Goal: Task Accomplishment & Management: Use online tool/utility

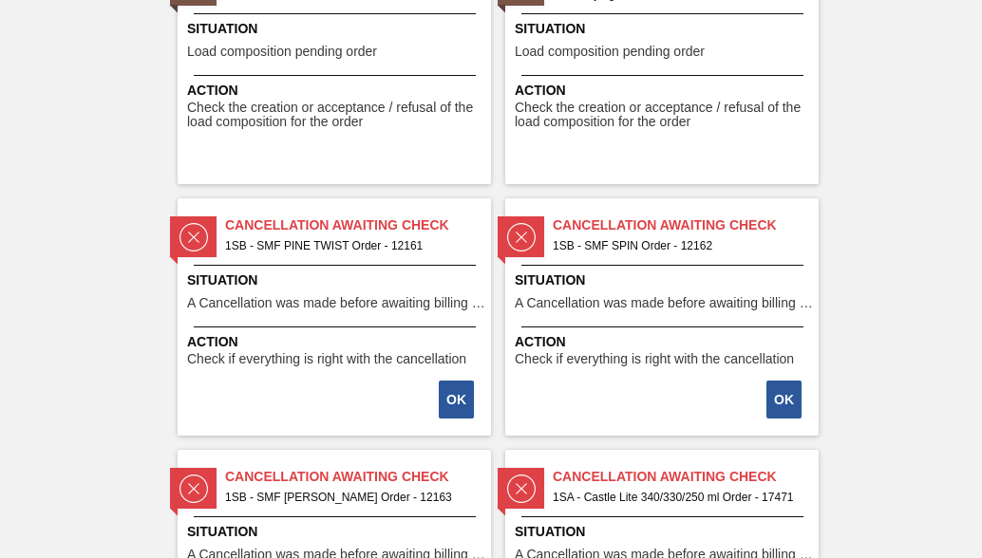
scroll to position [3324, 0]
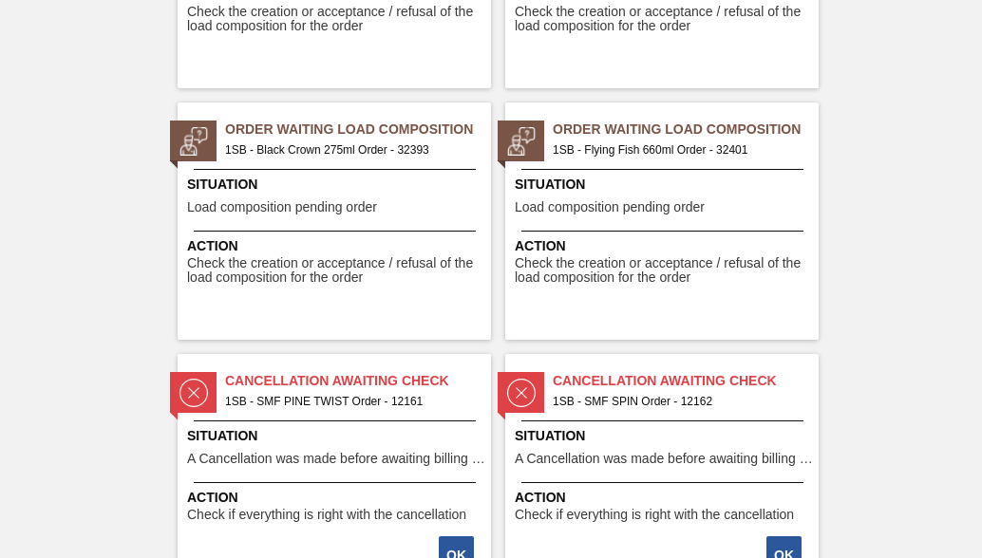
click at [576, 148] on span "1SB - Flying Fish 660ml Order - 32401" at bounding box center [678, 150] width 251 height 21
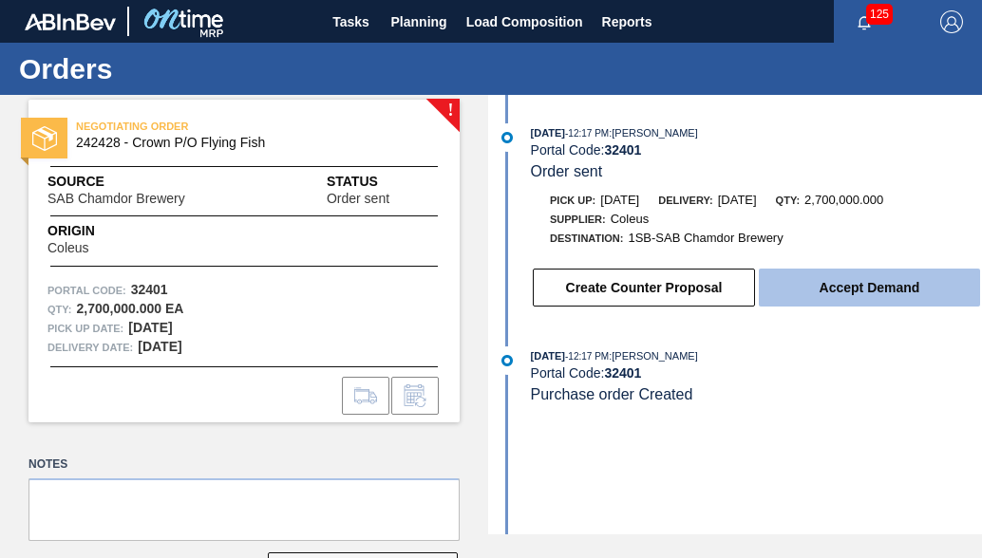
click at [843, 297] on button "Accept Demand" at bounding box center [869, 288] width 221 height 38
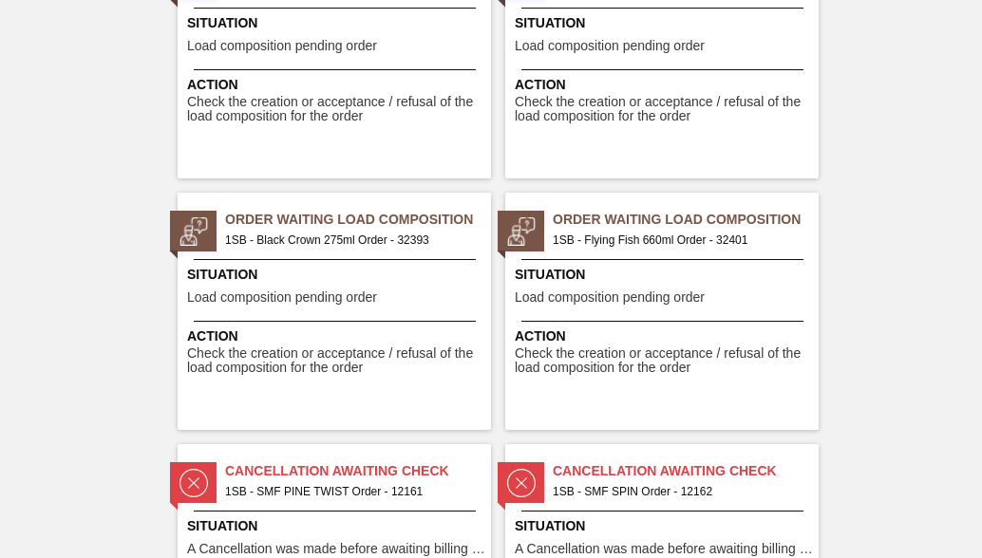
scroll to position [3229, 0]
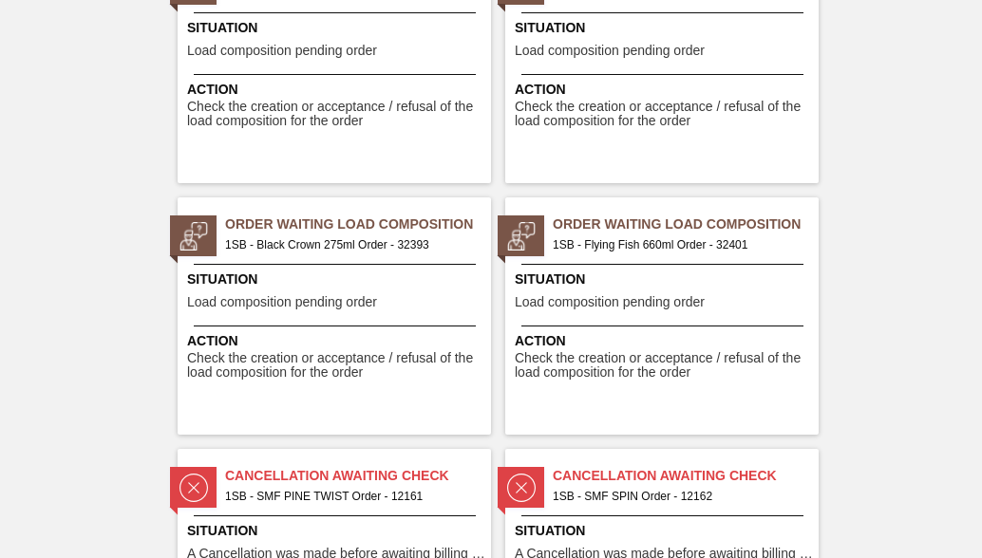
click at [331, 222] on span "Order Waiting Load Composition" at bounding box center [358, 225] width 266 height 20
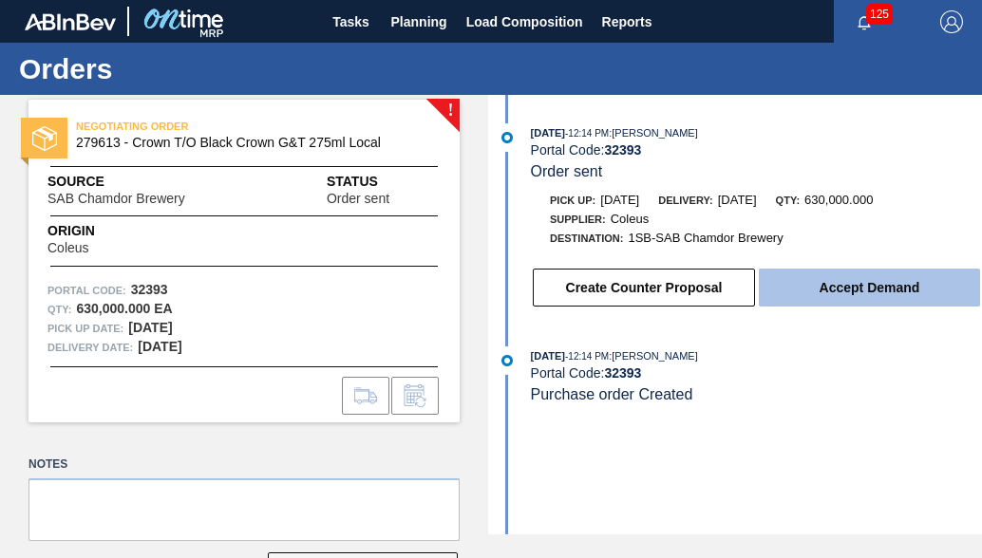
click at [835, 296] on button "Accept Demand" at bounding box center [869, 288] width 221 height 38
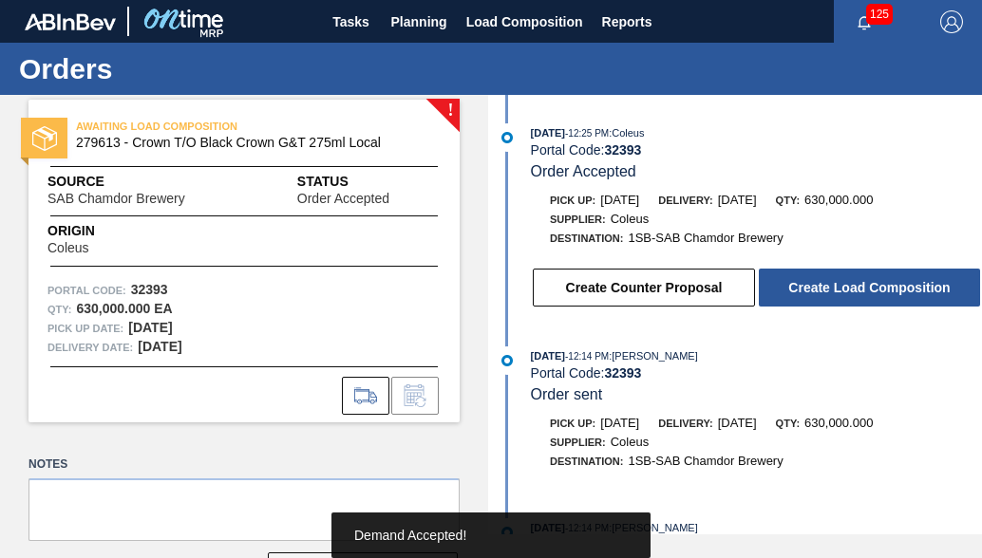
click at [834, 293] on button "Create Load Composition" at bounding box center [869, 288] width 221 height 38
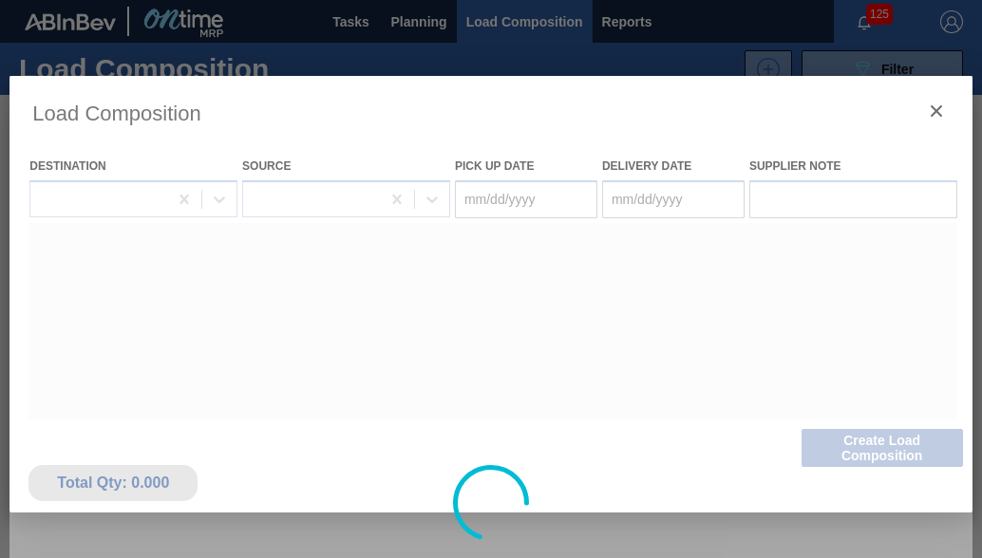
type Date "[DATE]"
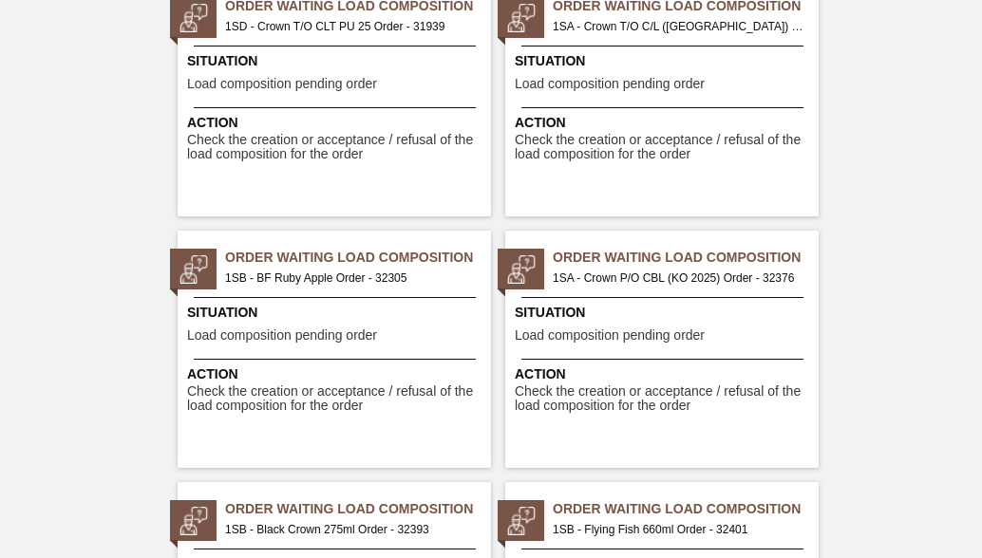
scroll to position [3324, 0]
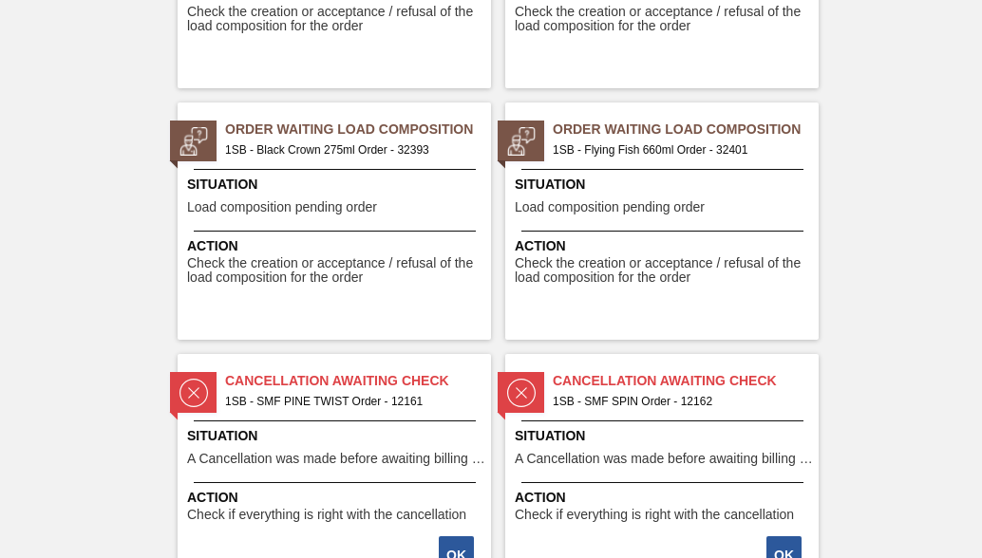
click at [637, 129] on span "Order Waiting Load Composition" at bounding box center [686, 130] width 266 height 20
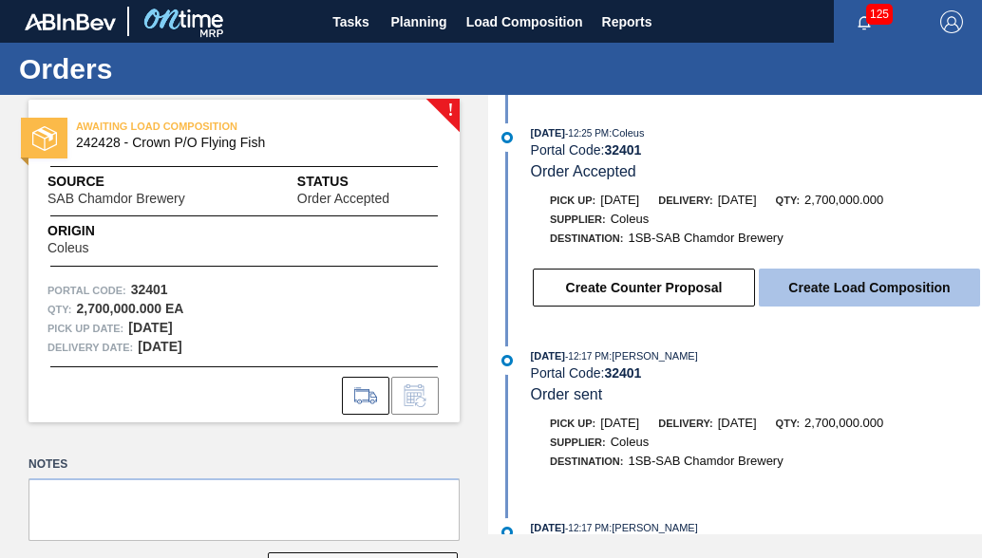
click at [811, 290] on button "Create Load Composition" at bounding box center [869, 288] width 221 height 38
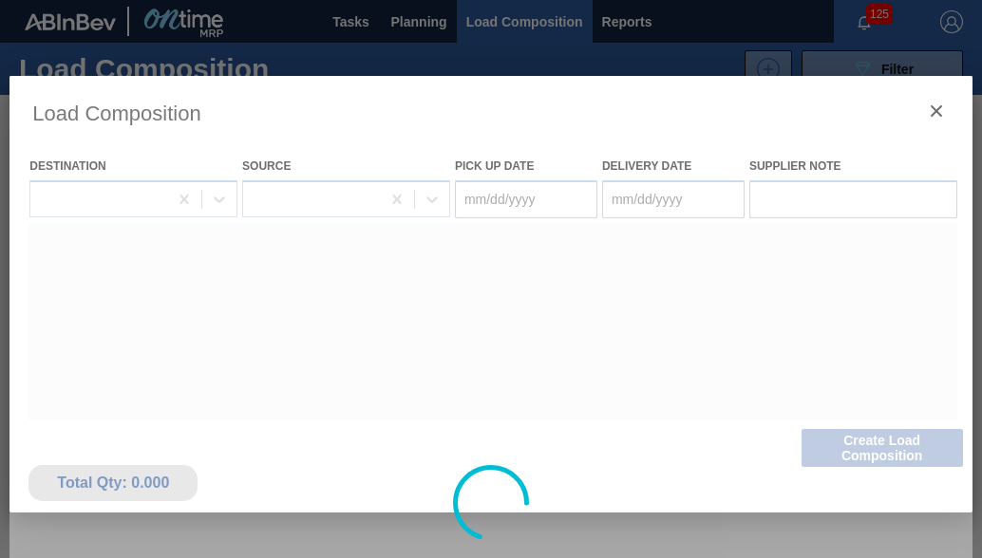
type Date "10/06/2025"
type Date "10/07/2025"
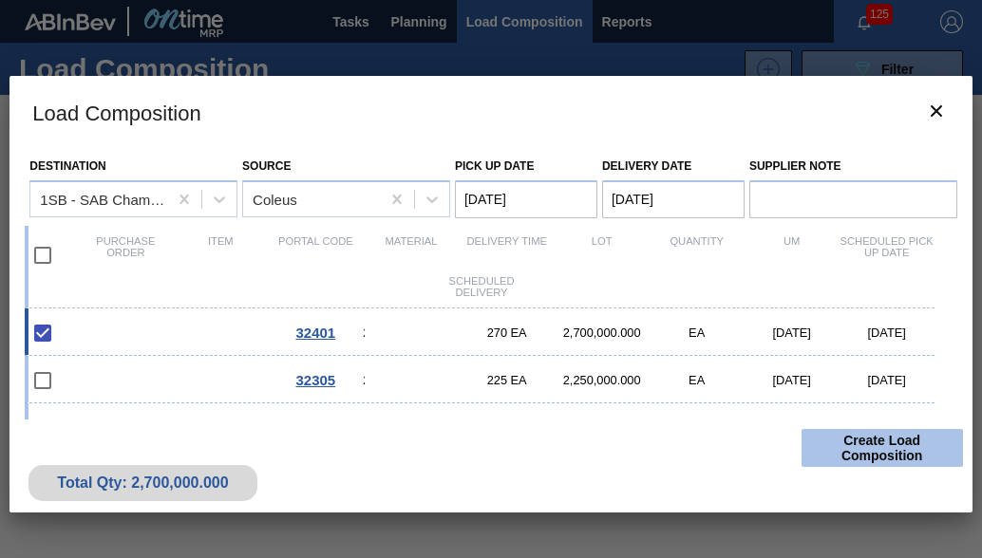
click at [920, 457] on button "Create Load Composition" at bounding box center [882, 448] width 161 height 38
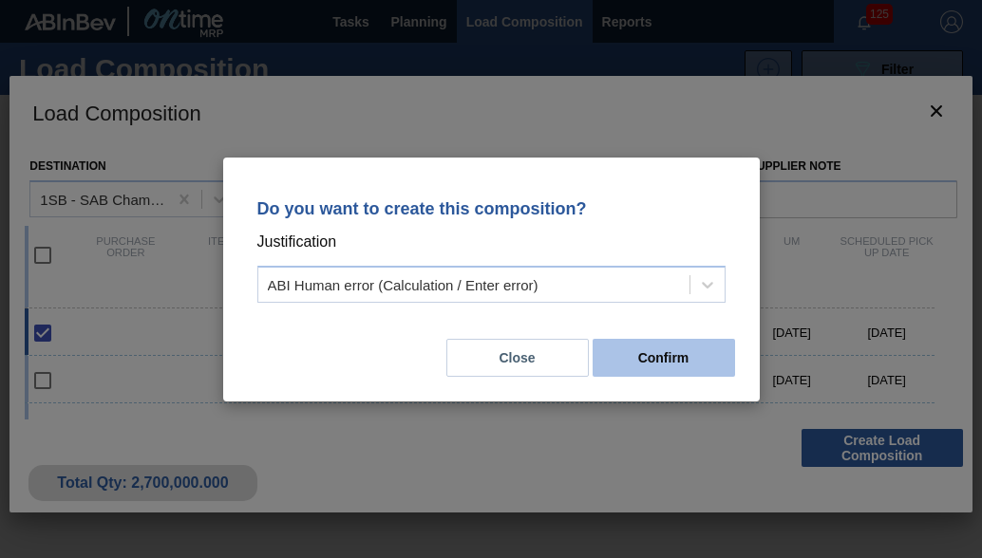
click at [692, 352] on button "Confirm" at bounding box center [664, 358] width 142 height 38
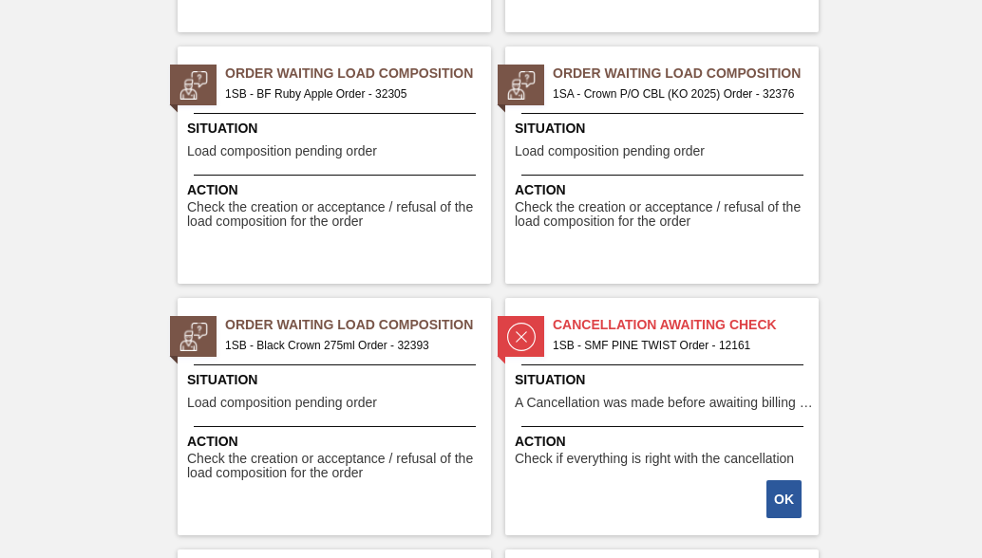
scroll to position [3134, 0]
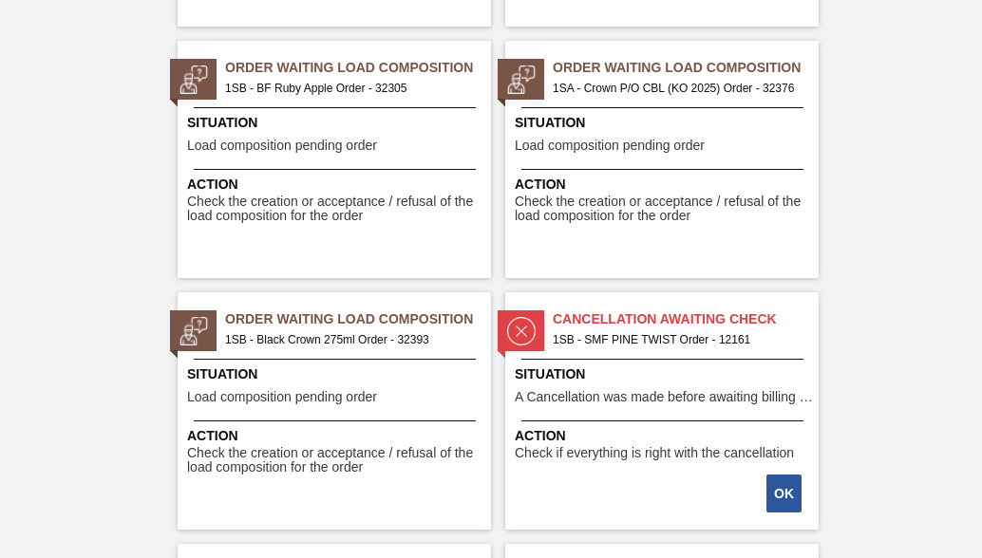
click at [368, 324] on span "Order Waiting Load Composition" at bounding box center [358, 320] width 266 height 20
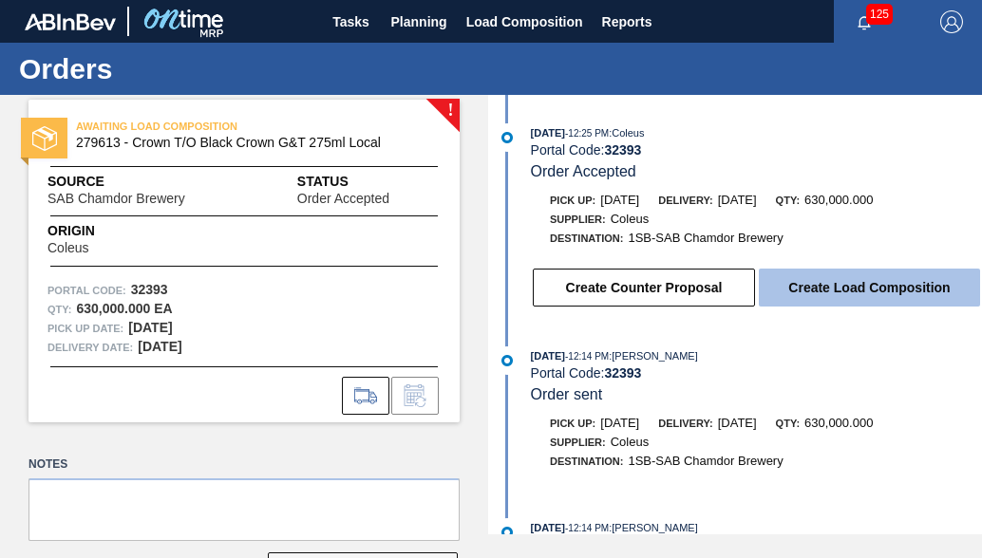
click at [917, 293] on button "Create Load Composition" at bounding box center [869, 288] width 221 height 38
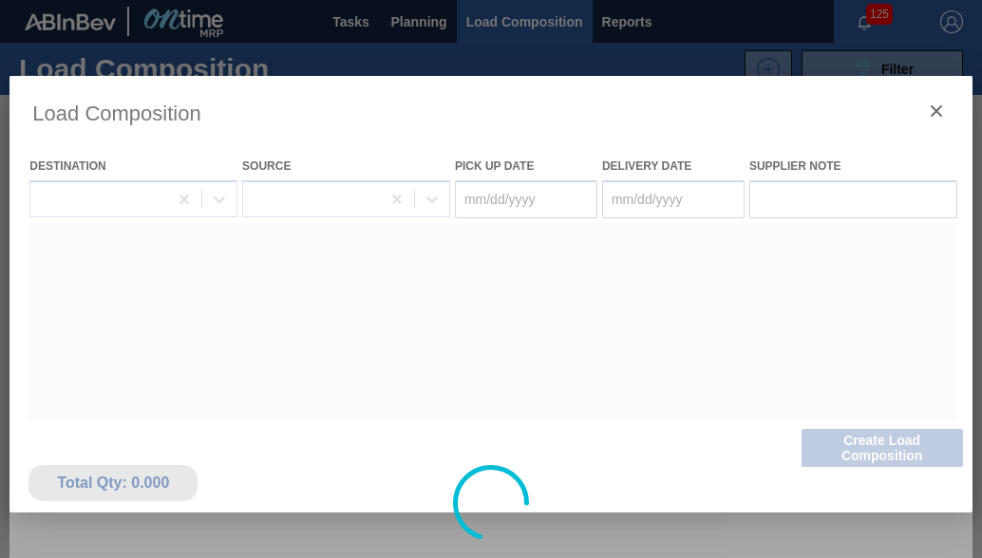
type Date "[DATE]"
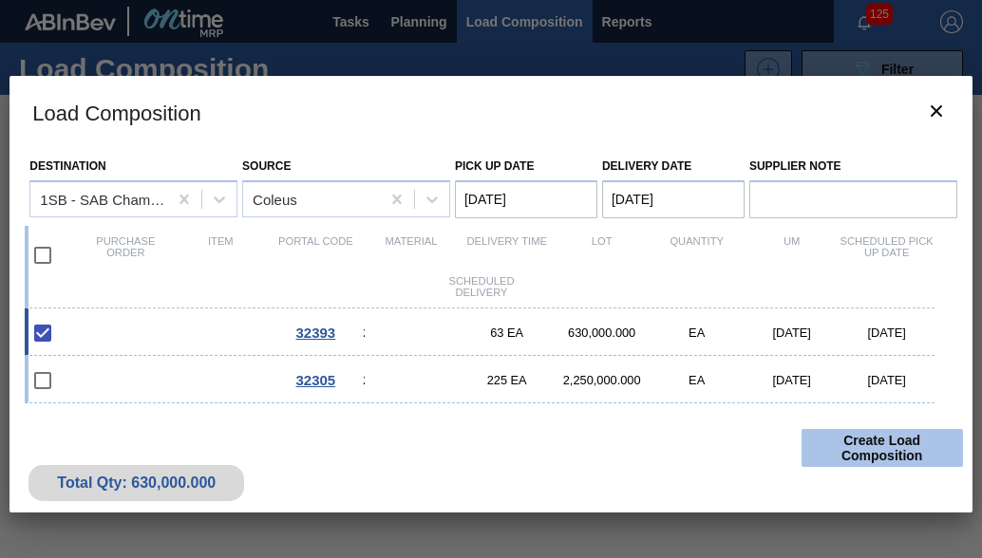
click at [895, 447] on button "Create Load Composition" at bounding box center [882, 448] width 161 height 38
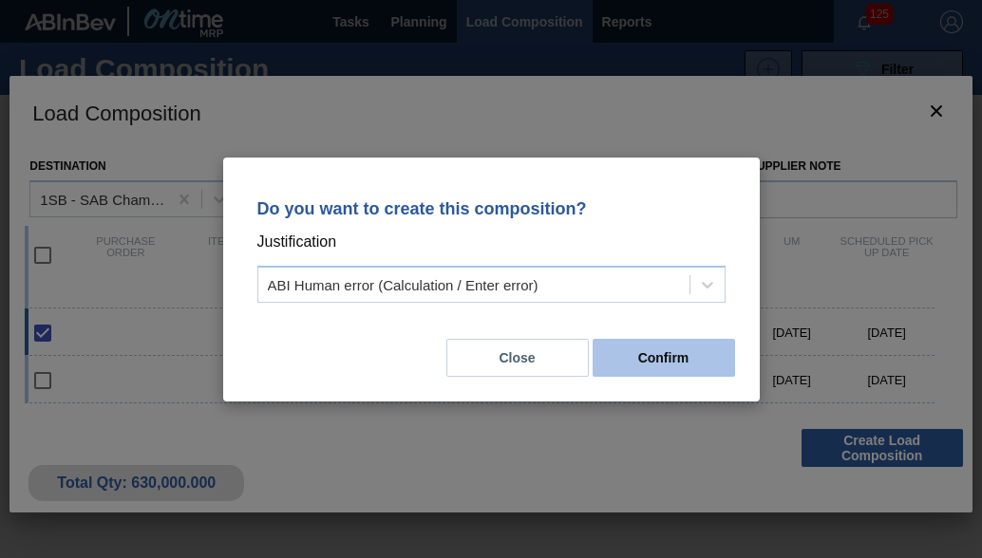
click at [672, 347] on button "Confirm" at bounding box center [664, 358] width 142 height 38
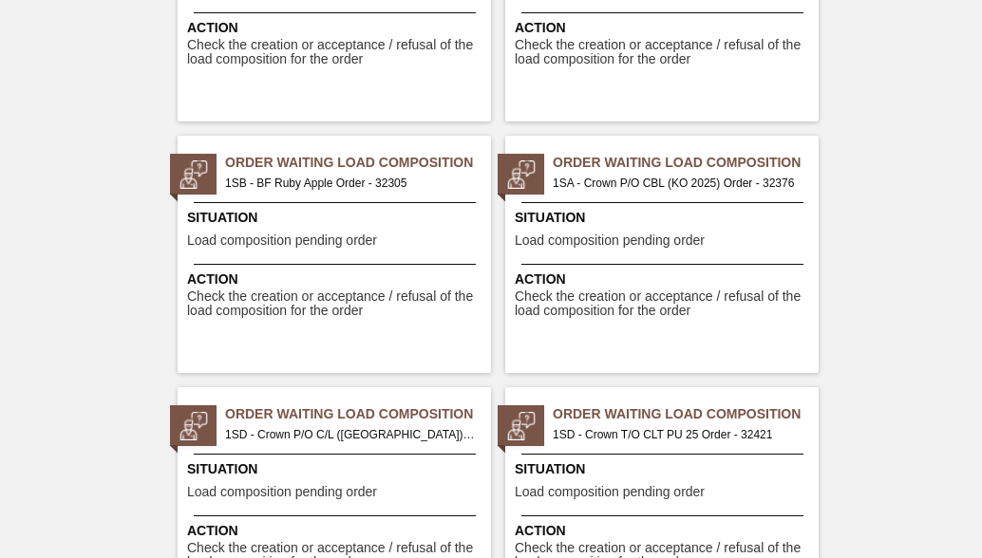
scroll to position [3324, 0]
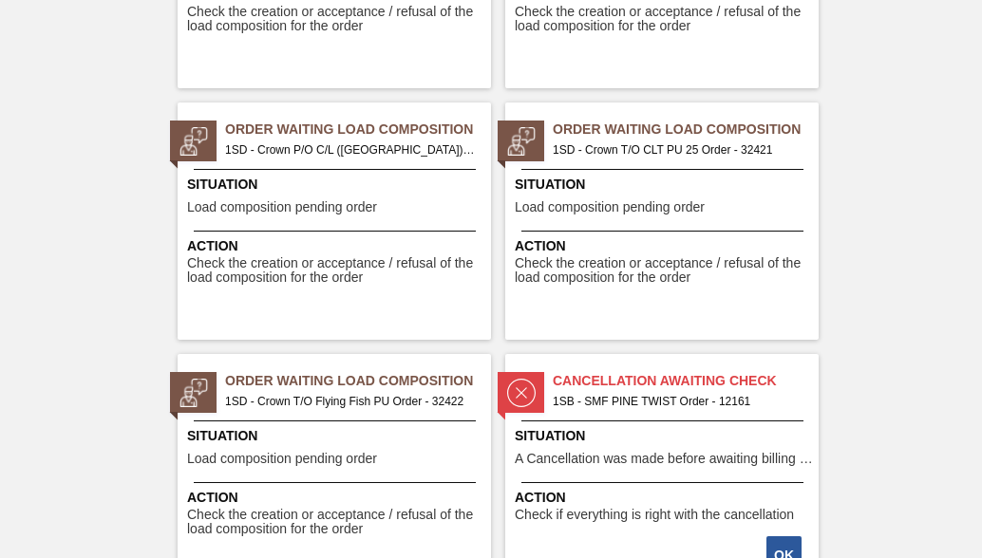
click at [340, 144] on span "1SD - Crown P/O C/L ([GEOGRAPHIC_DATA]) Order - 32420" at bounding box center [350, 150] width 251 height 21
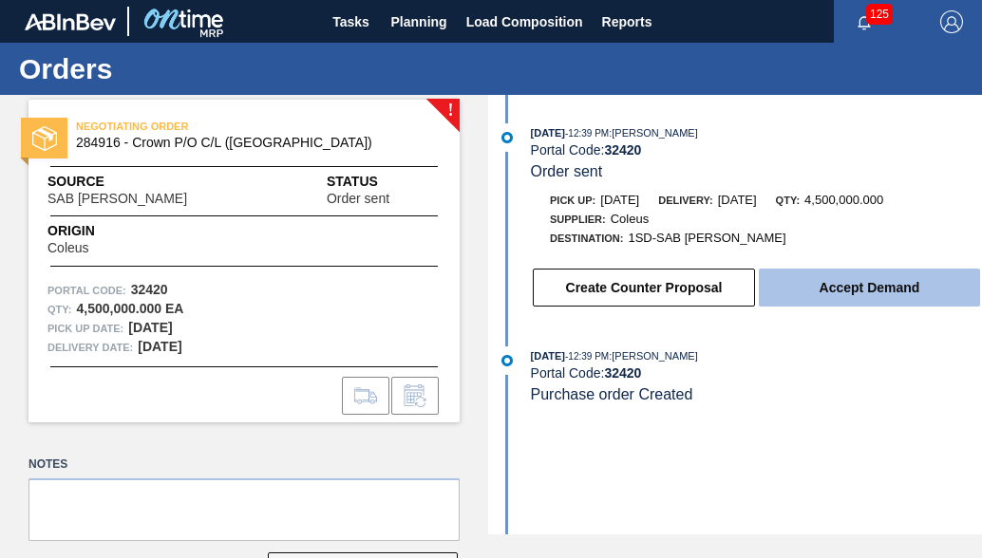
click at [857, 294] on button "Accept Demand" at bounding box center [869, 288] width 221 height 38
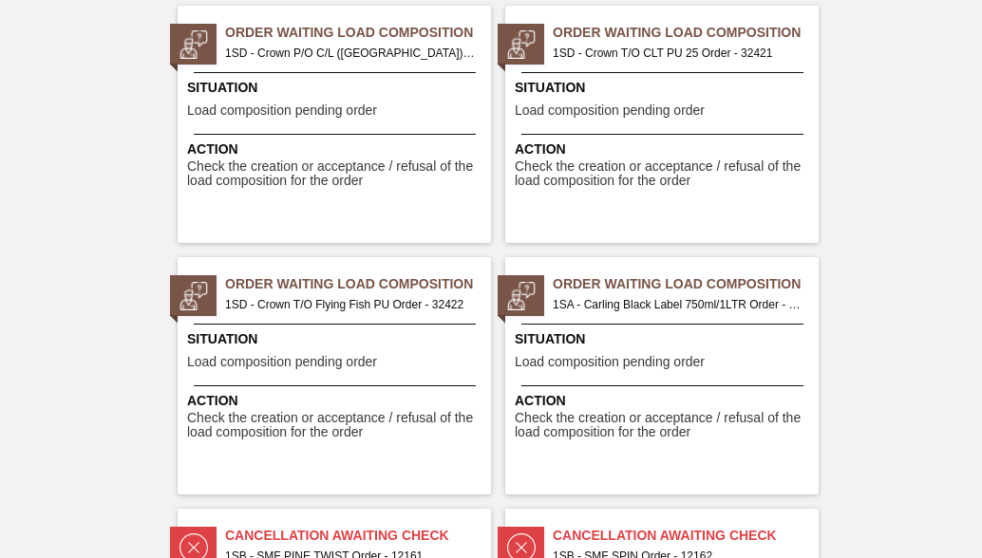
scroll to position [3419, 0]
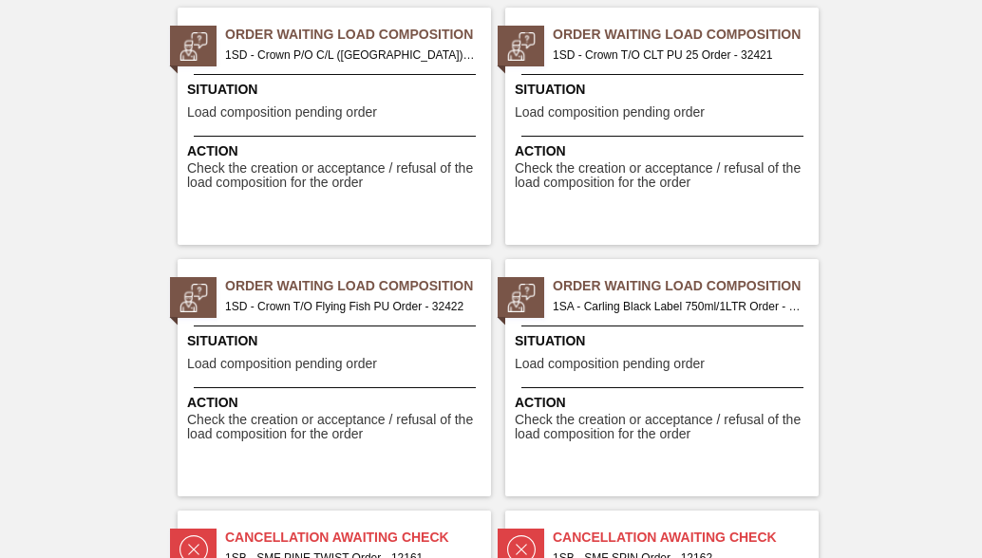
click at [699, 32] on span "Order Waiting Load Composition" at bounding box center [686, 35] width 266 height 20
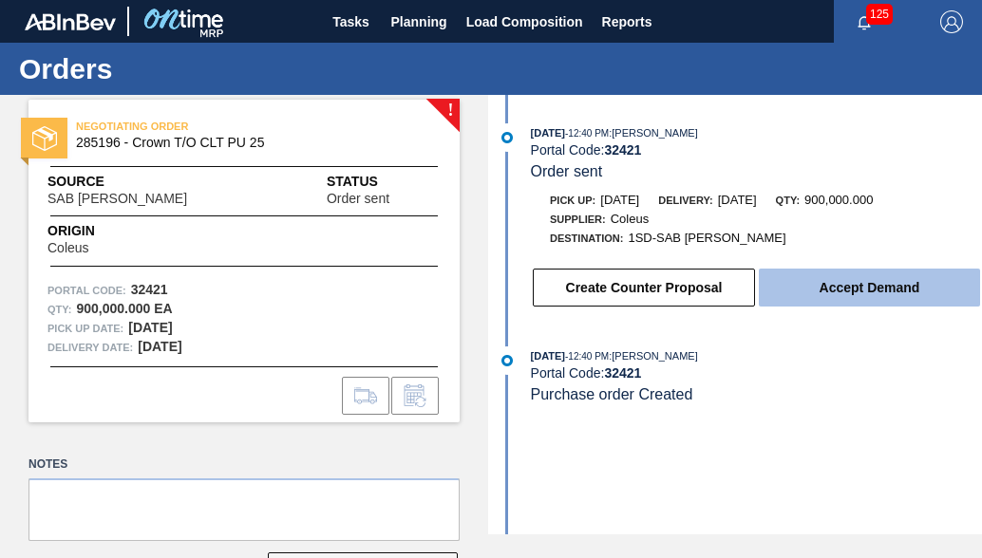
click at [845, 284] on button "Accept Demand" at bounding box center [869, 288] width 221 height 38
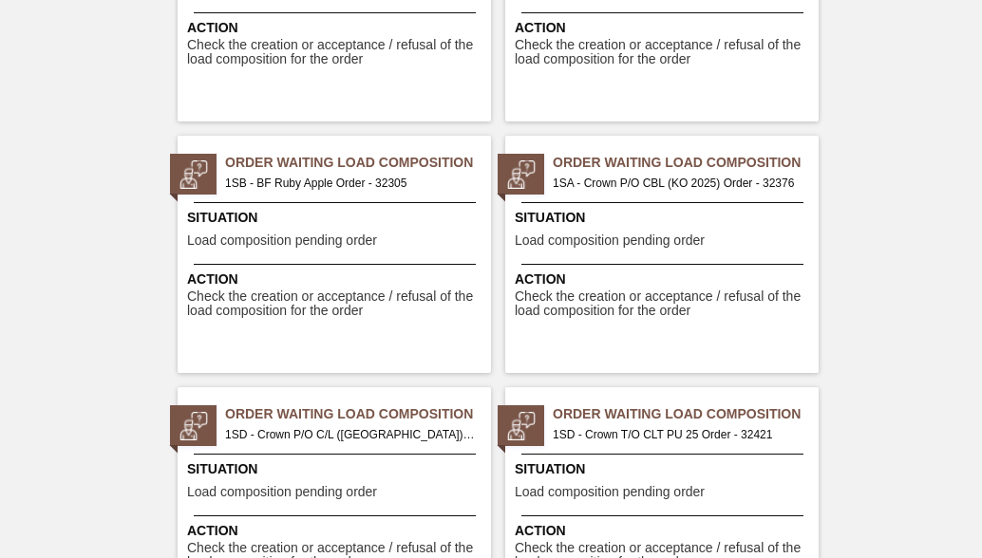
scroll to position [3419, 0]
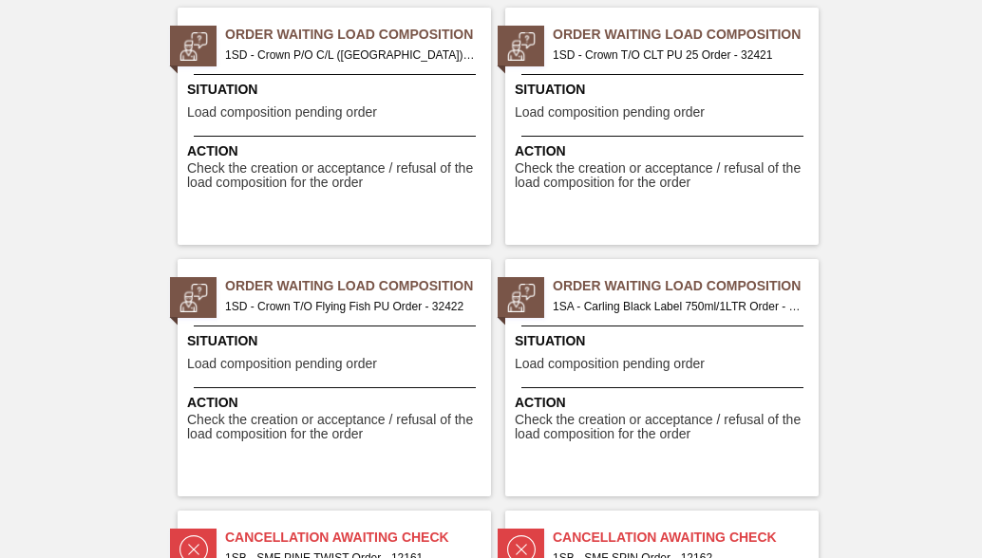
click at [337, 292] on span "Order Waiting Load Composition" at bounding box center [358, 286] width 266 height 20
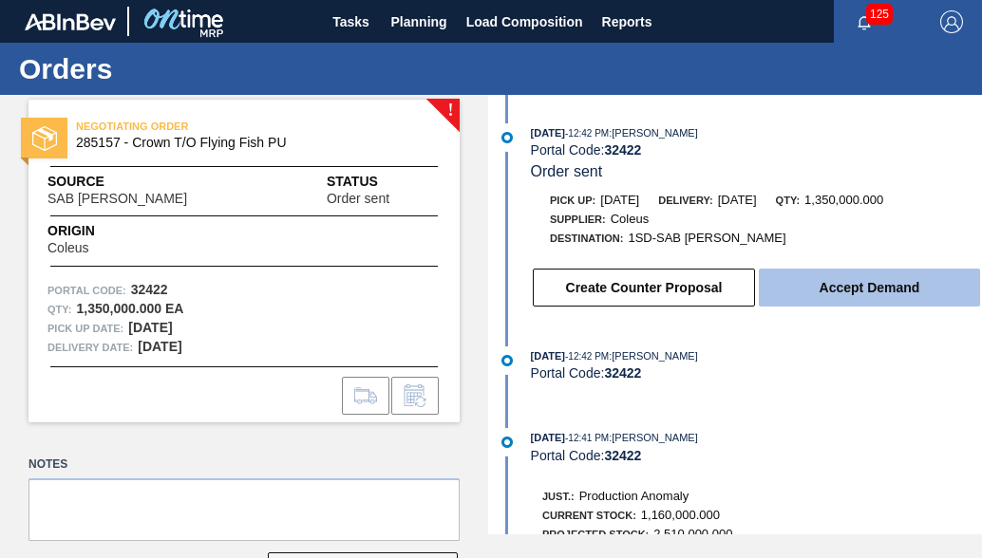
click at [851, 284] on button "Accept Demand" at bounding box center [869, 288] width 221 height 38
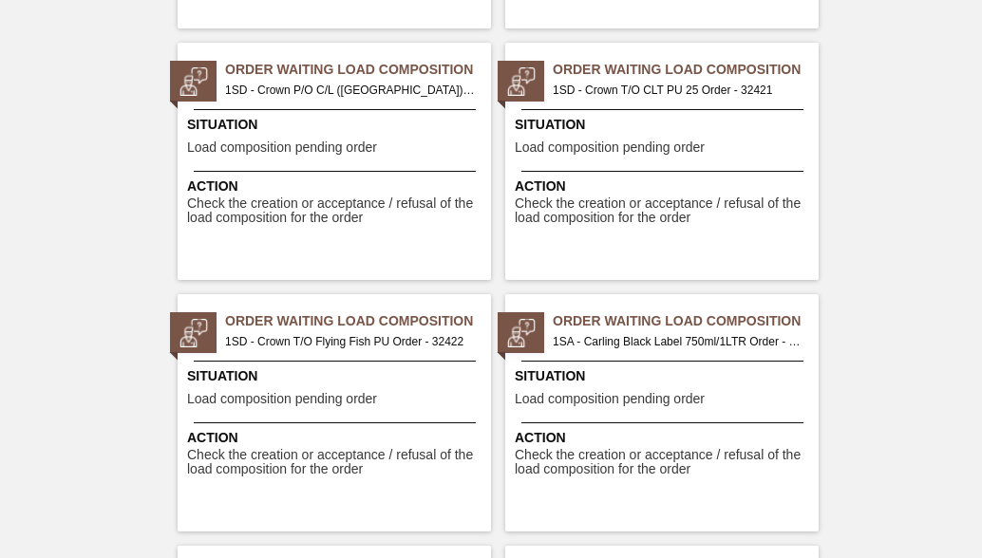
scroll to position [3419, 0]
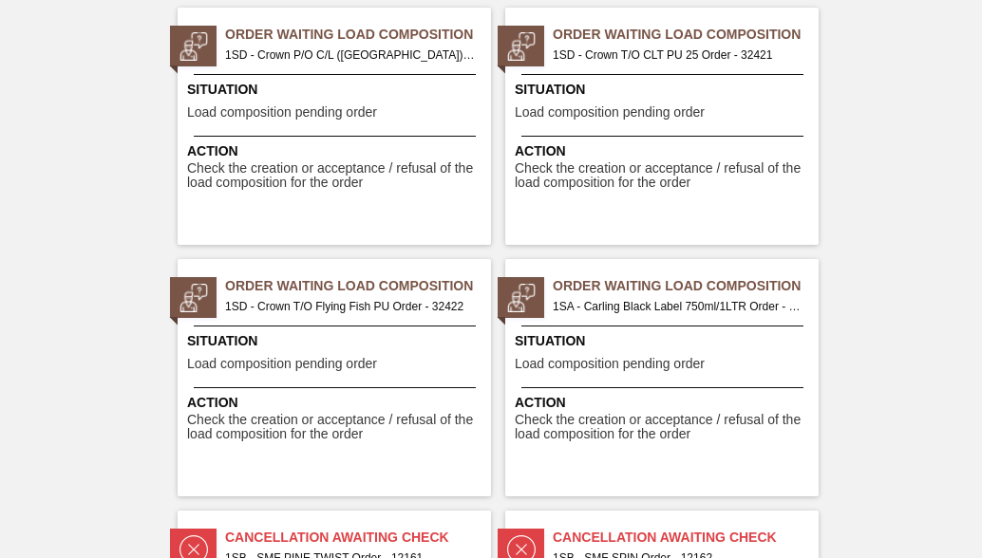
click at [647, 294] on span "Order Waiting Load Composition" at bounding box center [686, 286] width 266 height 20
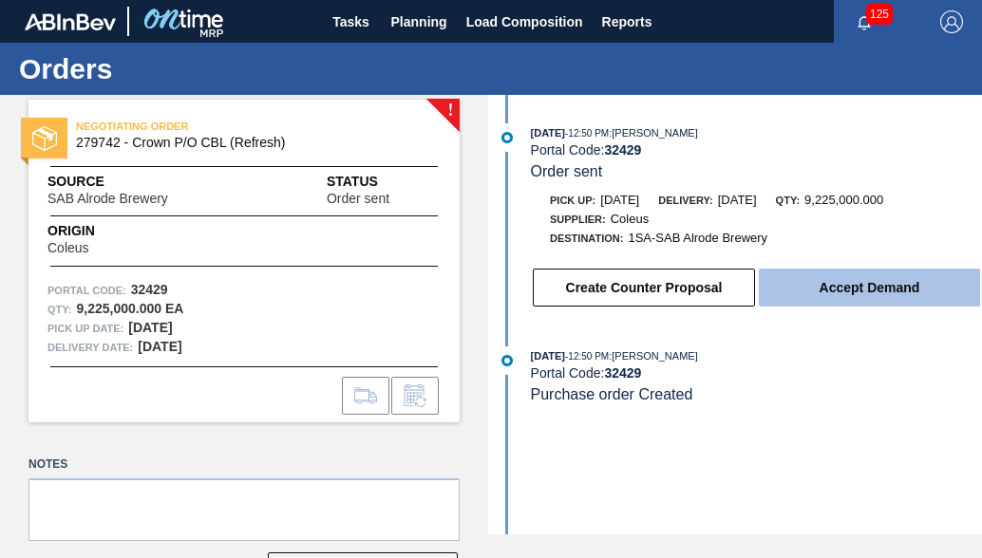
click at [811, 291] on button "Accept Demand" at bounding box center [869, 288] width 221 height 38
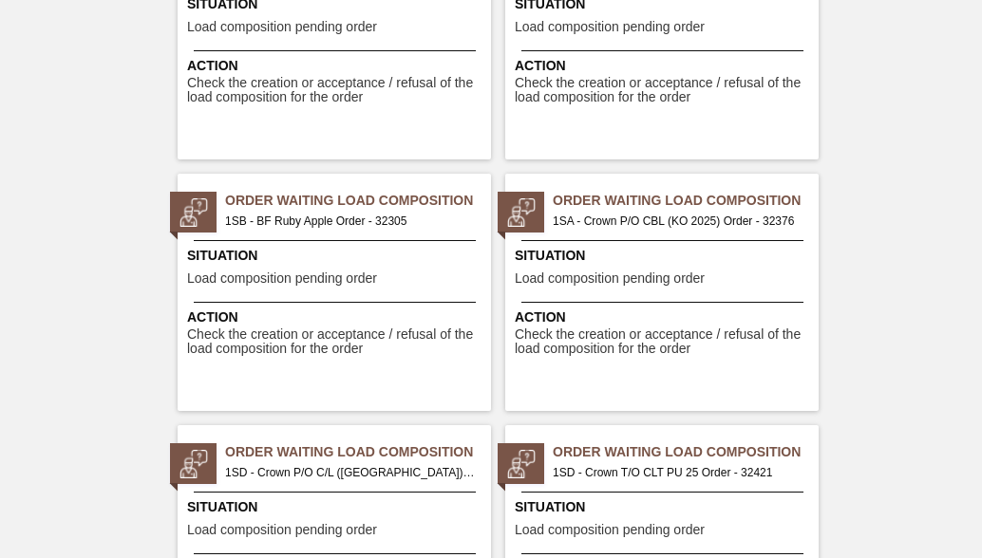
scroll to position [3229, 0]
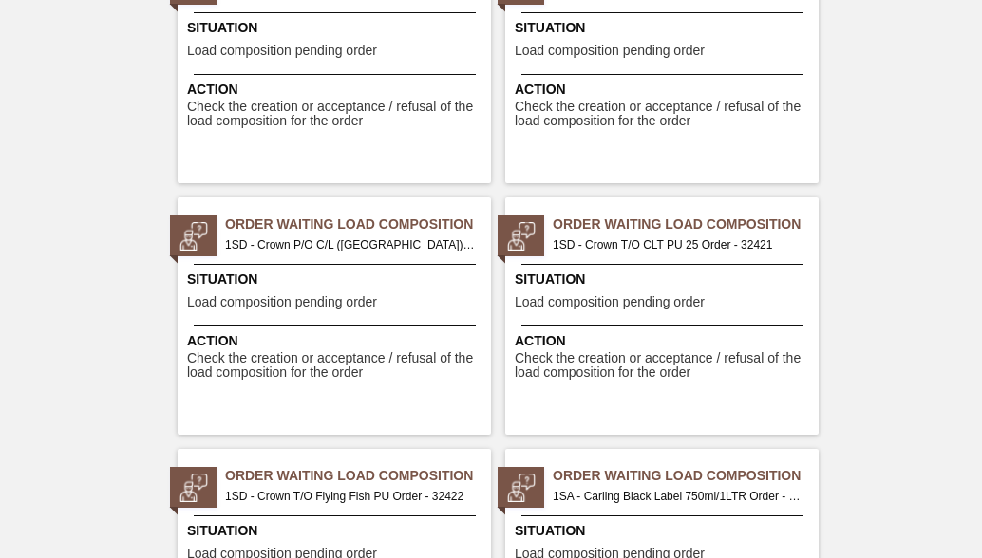
click at [274, 228] on span "Order Waiting Load Composition" at bounding box center [358, 225] width 266 height 20
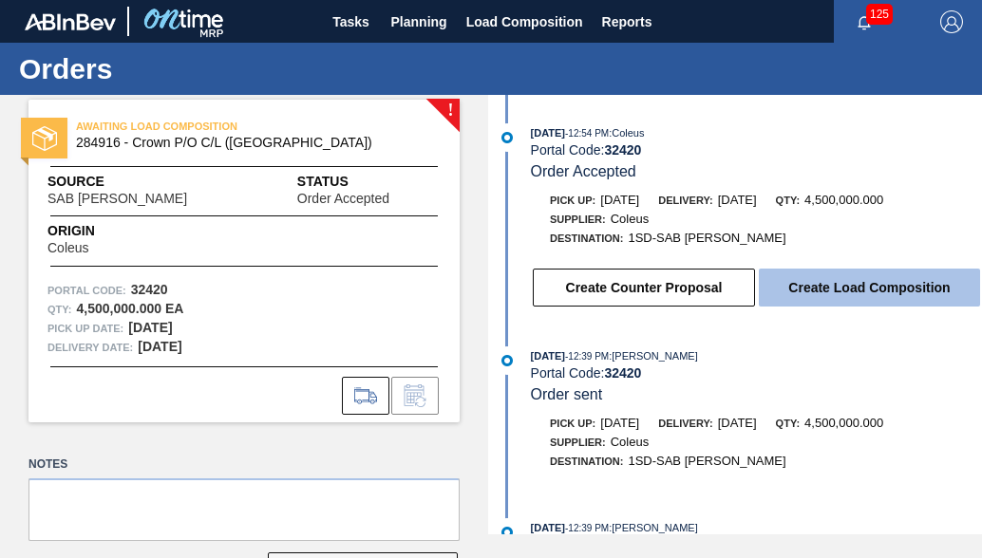
click at [860, 287] on button "Create Load Composition" at bounding box center [869, 288] width 221 height 38
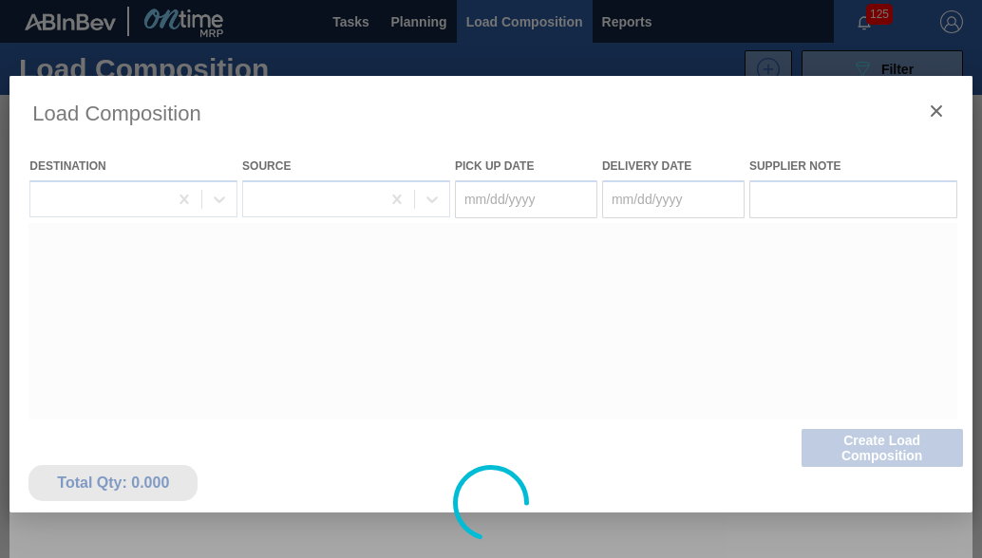
type Date "[DATE]"
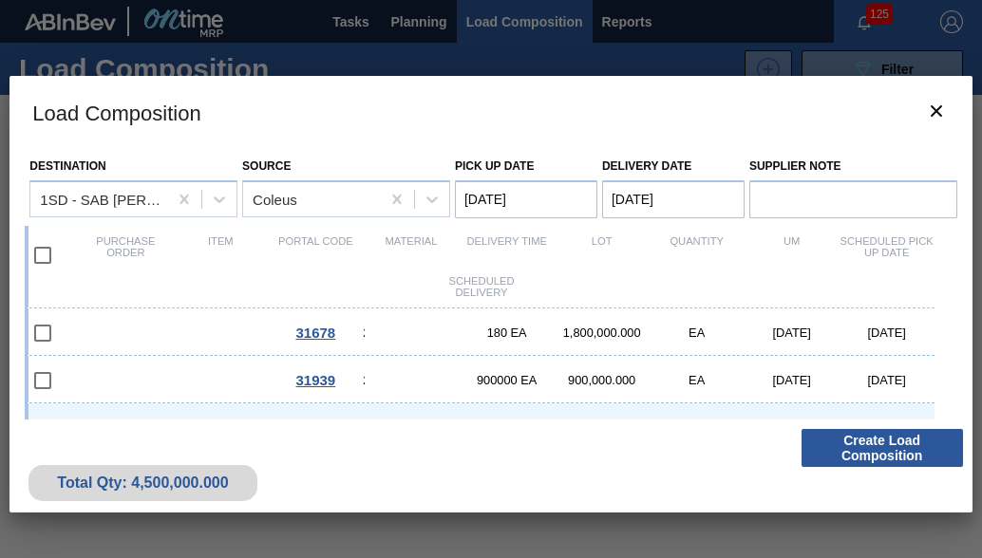
scroll to position [321, 0]
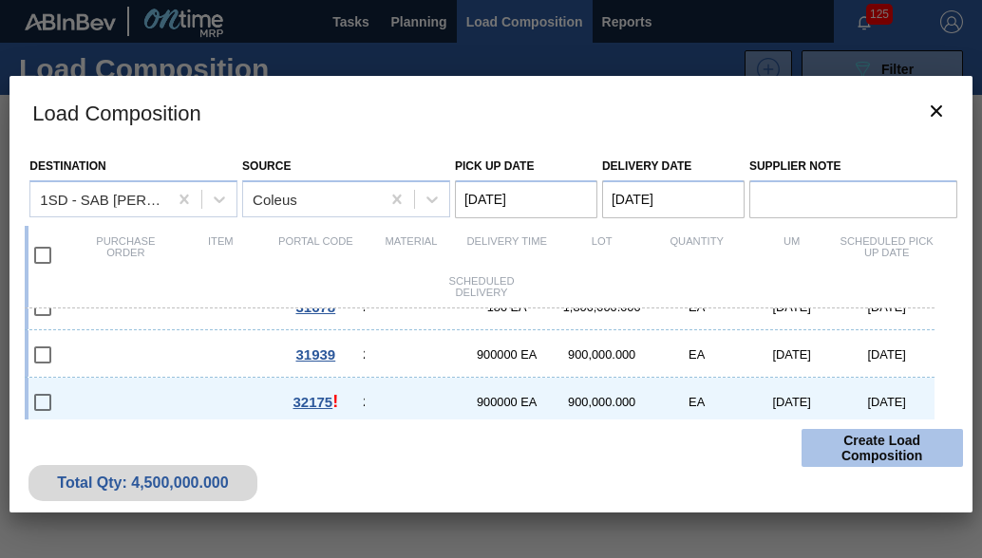
click at [876, 447] on button "Create Load Composition" at bounding box center [882, 448] width 161 height 38
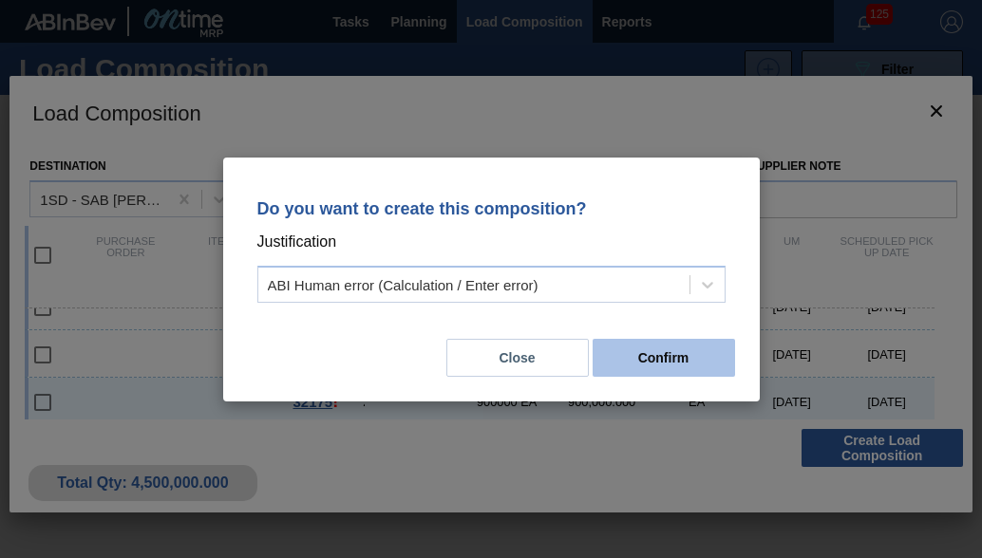
click at [707, 360] on button "Confirm" at bounding box center [664, 358] width 142 height 38
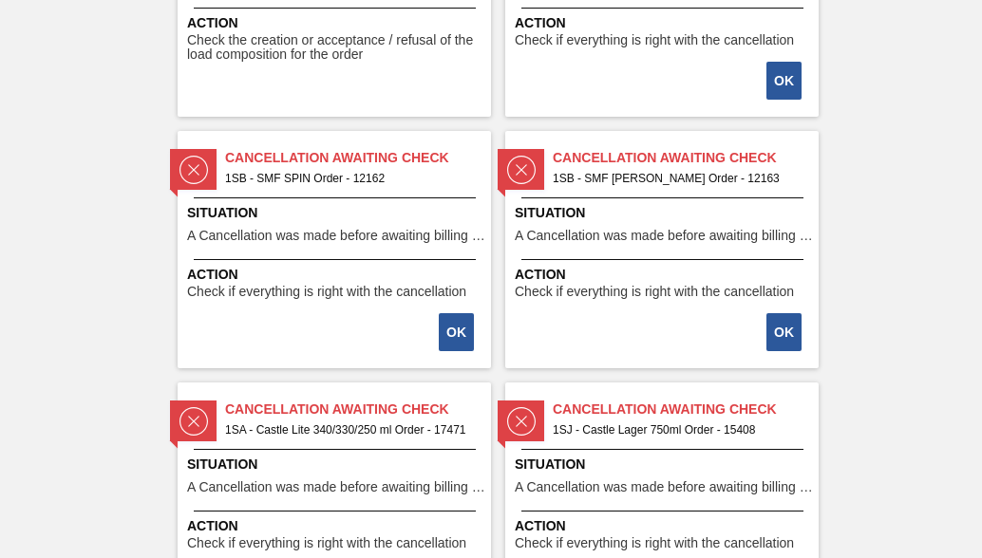
scroll to position [3324, 0]
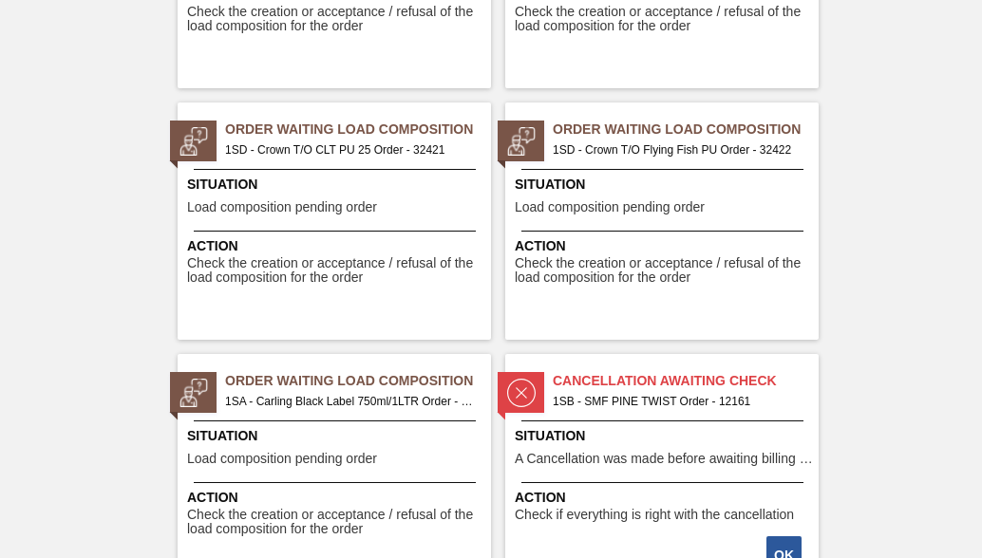
click at [291, 385] on span "Order Waiting Load Composition" at bounding box center [358, 381] width 266 height 20
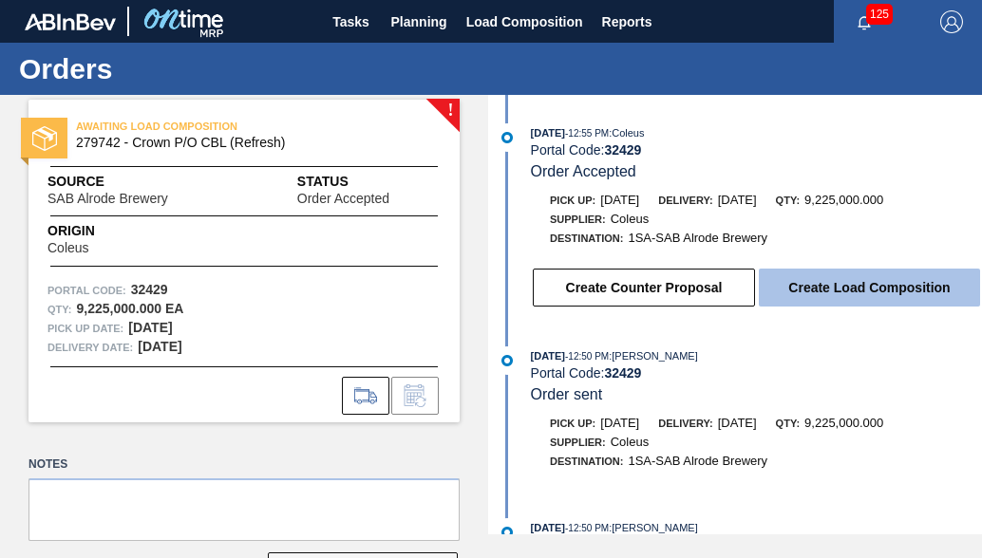
click at [841, 300] on button "Create Load Composition" at bounding box center [869, 288] width 221 height 38
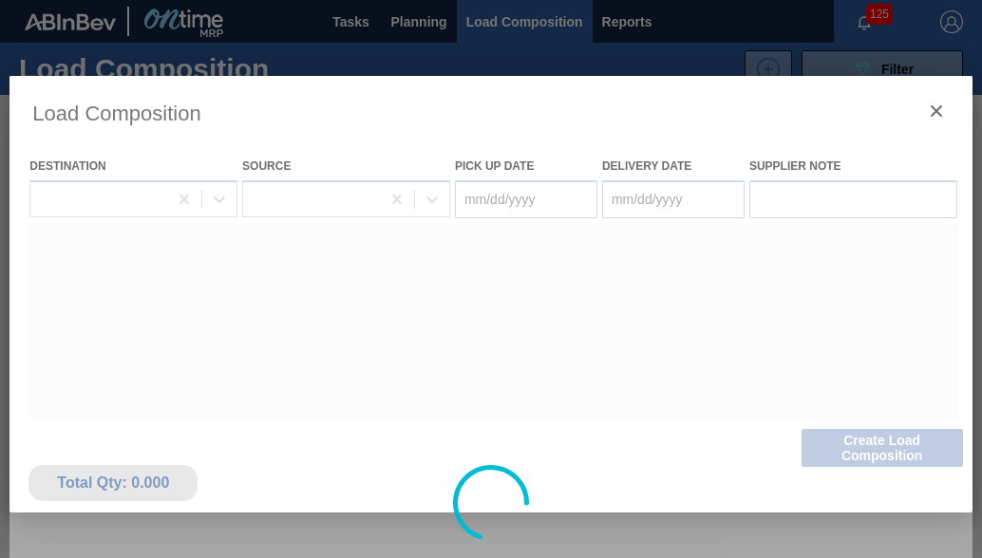
type Date "[DATE]"
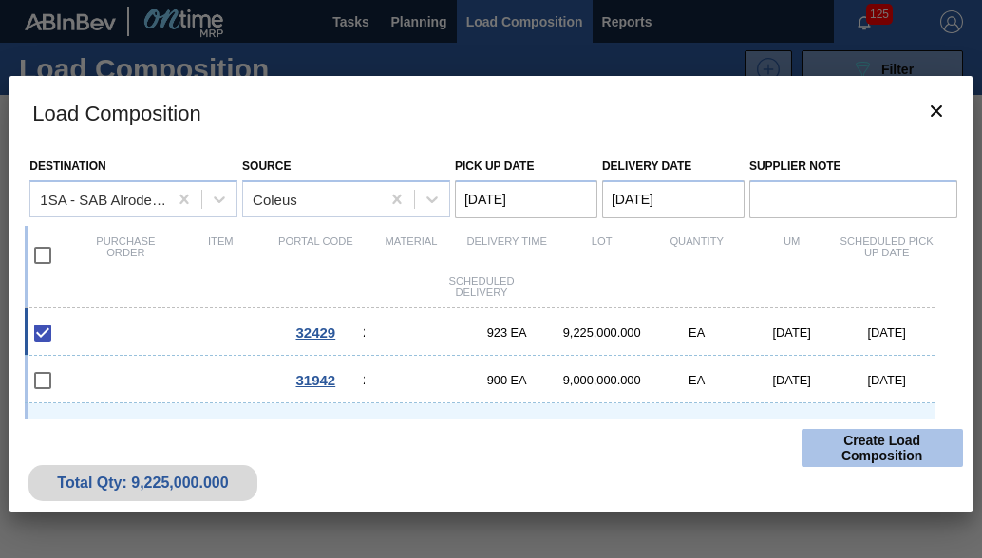
click at [838, 451] on button "Create Load Composition" at bounding box center [882, 448] width 161 height 38
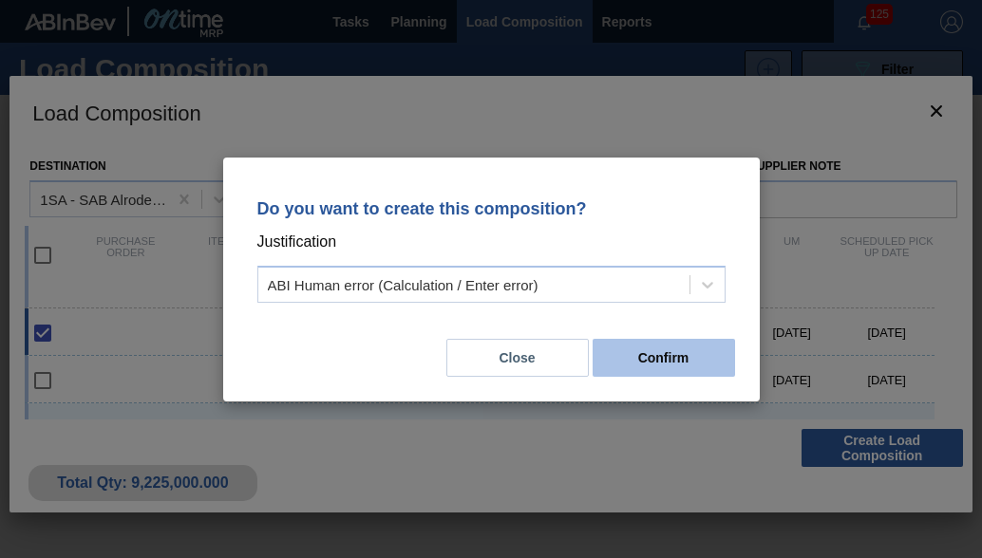
click at [684, 360] on button "Confirm" at bounding box center [664, 358] width 142 height 38
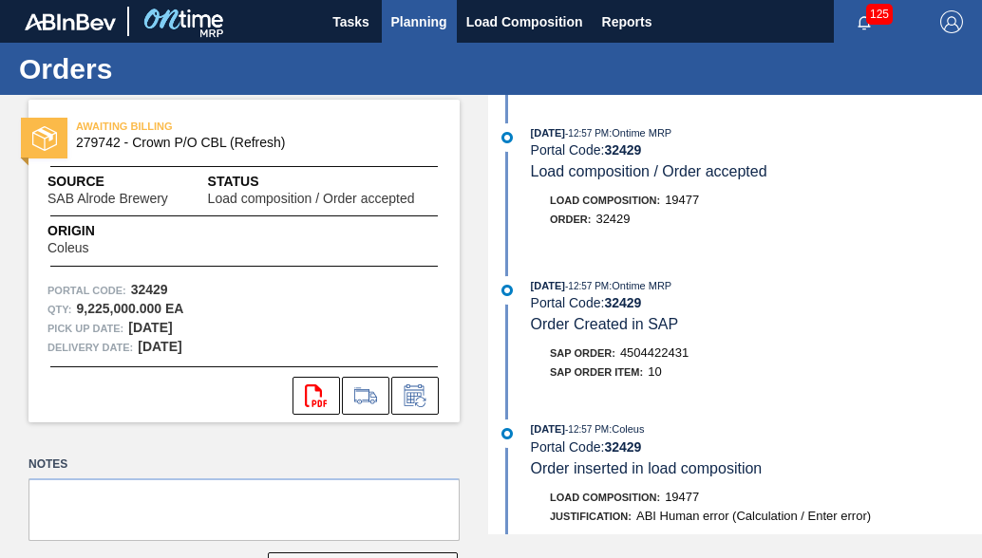
click at [414, 24] on span "Planning" at bounding box center [419, 21] width 56 height 23
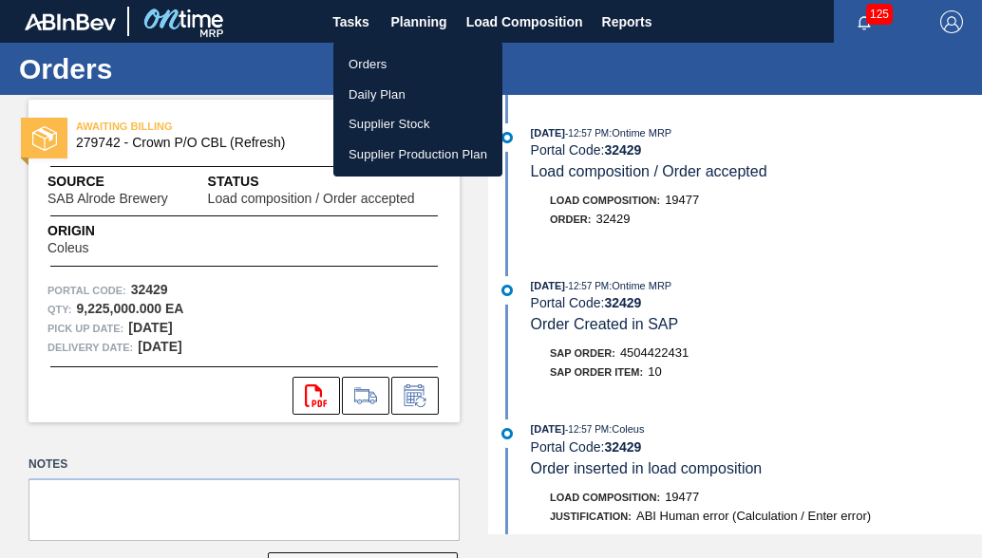
click at [412, 68] on li "Orders" at bounding box center [417, 64] width 169 height 30
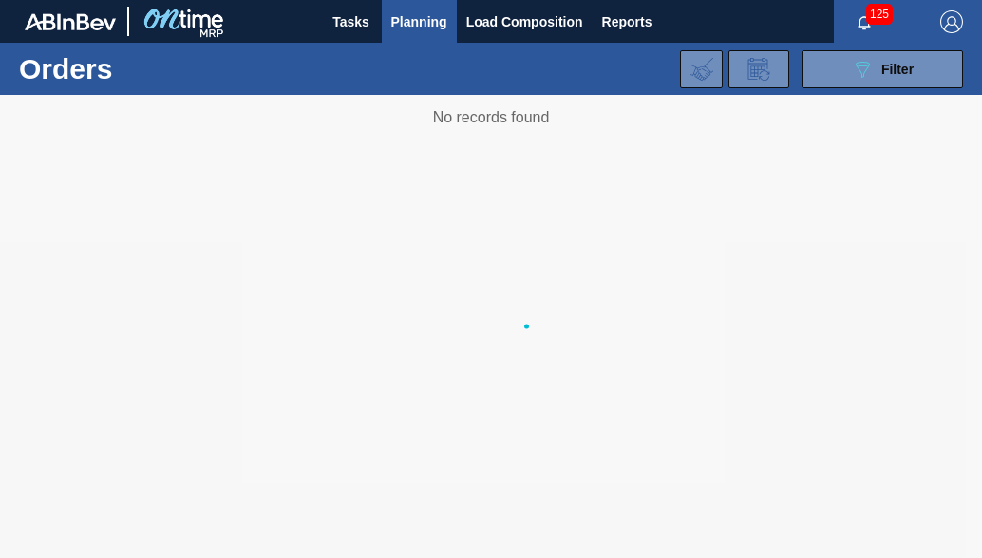
click at [395, 68] on div "089F7B8B-B2A5-4AFE-B5C0-19BA573D28AC Filter Portal Order Code × 32335 PO SAP Co…" at bounding box center [620, 69] width 705 height 57
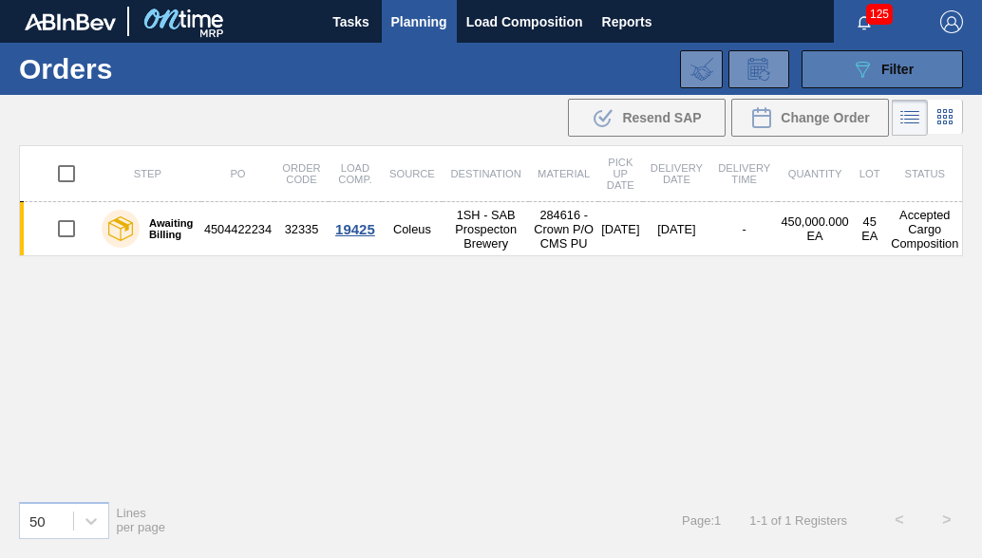
click at [890, 67] on span "Filter" at bounding box center [897, 69] width 32 height 15
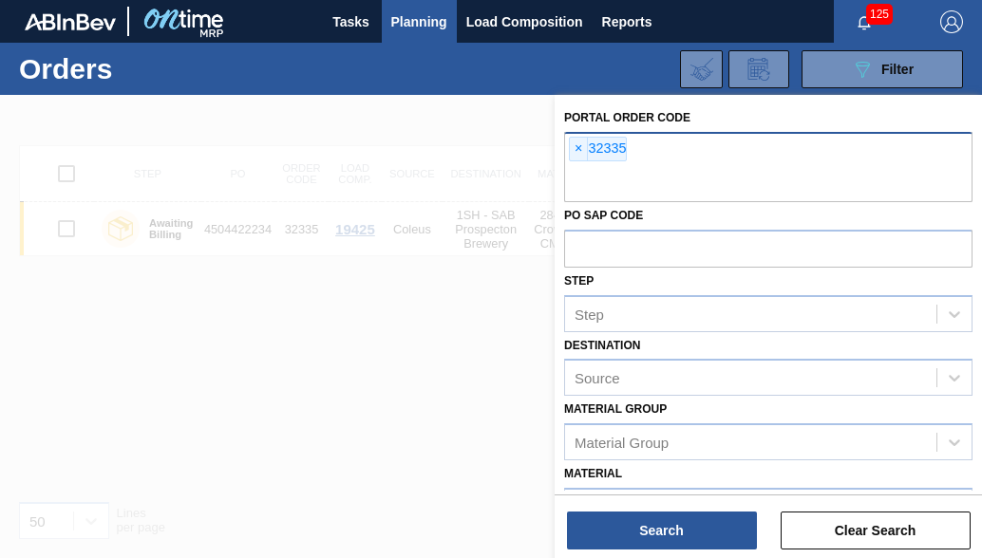
click at [583, 144] on span "×" at bounding box center [579, 149] width 18 height 23
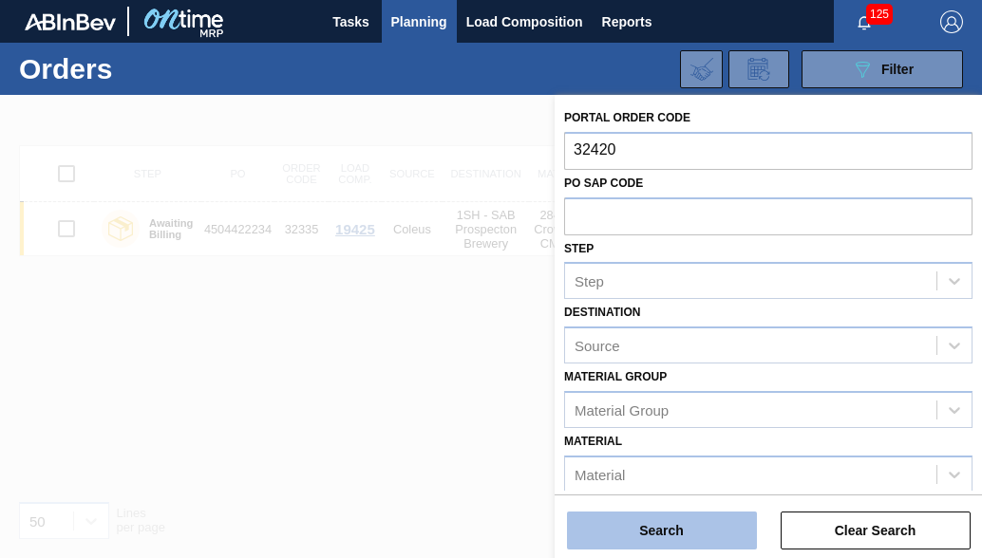
type input "32420"
click at [682, 531] on button "Search" at bounding box center [662, 531] width 190 height 38
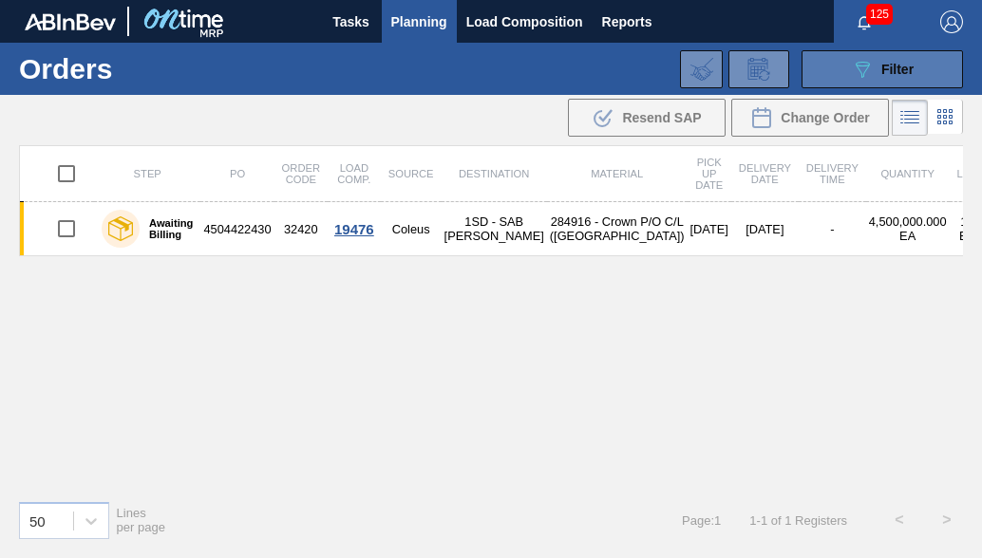
click at [883, 72] on span "Filter" at bounding box center [897, 69] width 32 height 15
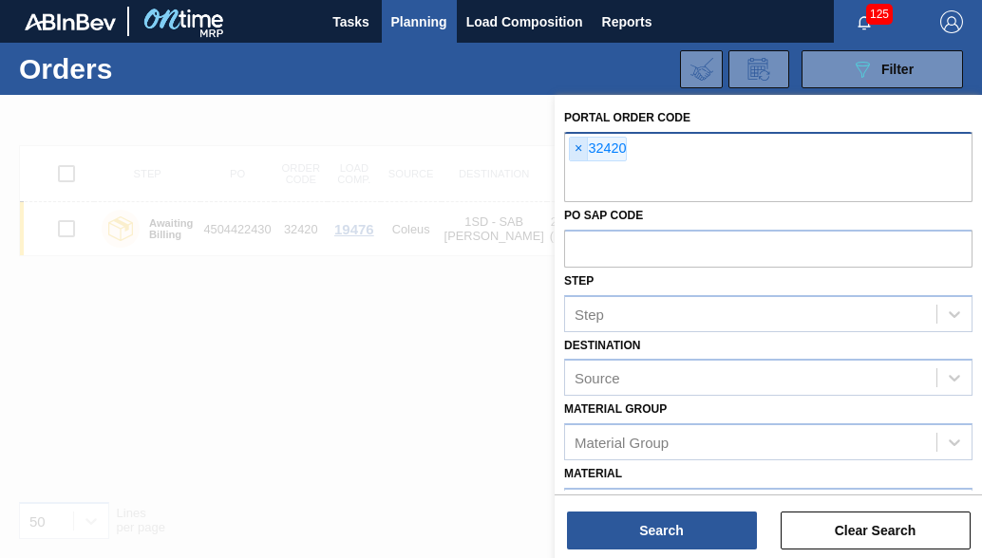
click at [587, 149] on span "×" at bounding box center [579, 149] width 18 height 23
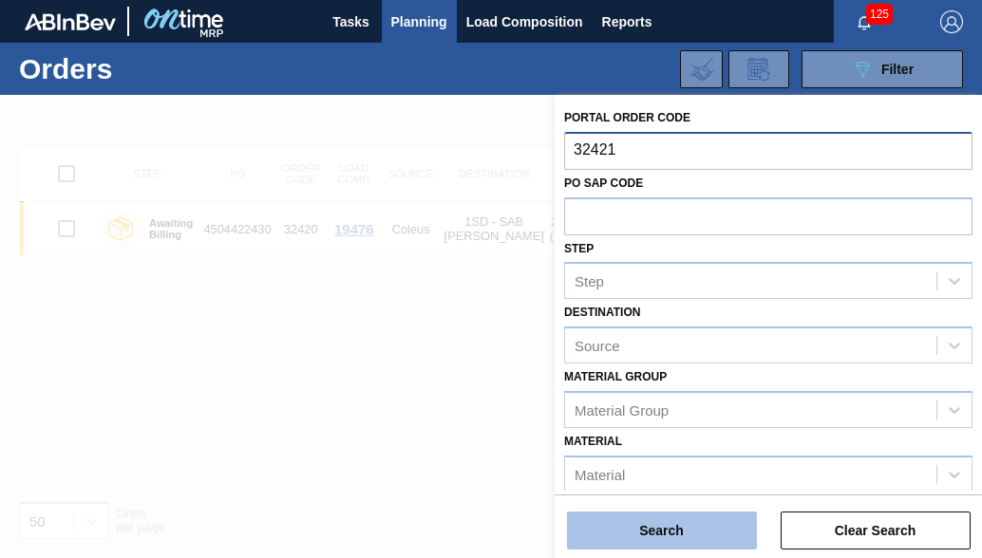
type input "32421"
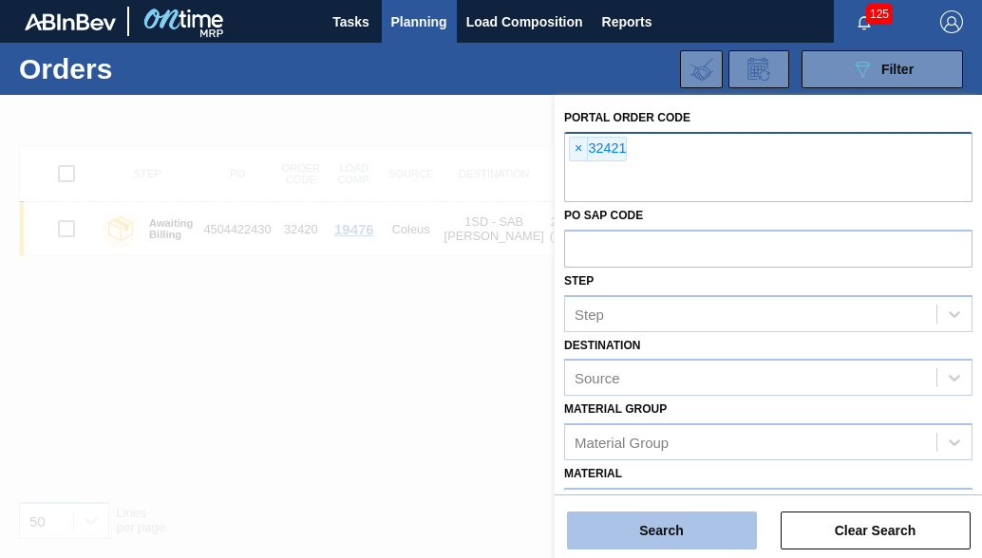
click at [627, 520] on button "Search" at bounding box center [662, 531] width 190 height 38
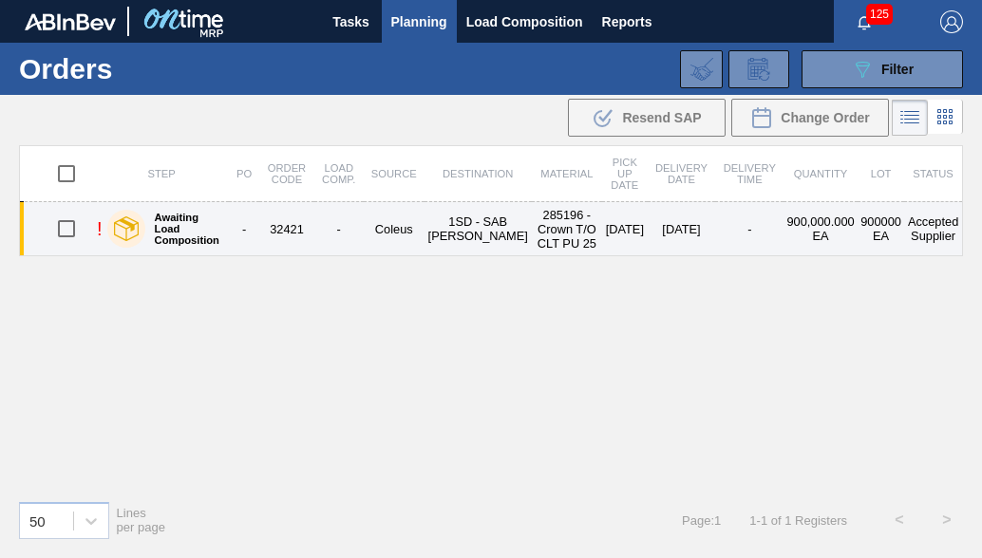
click at [405, 231] on td "Coleus" at bounding box center [394, 229] width 61 height 54
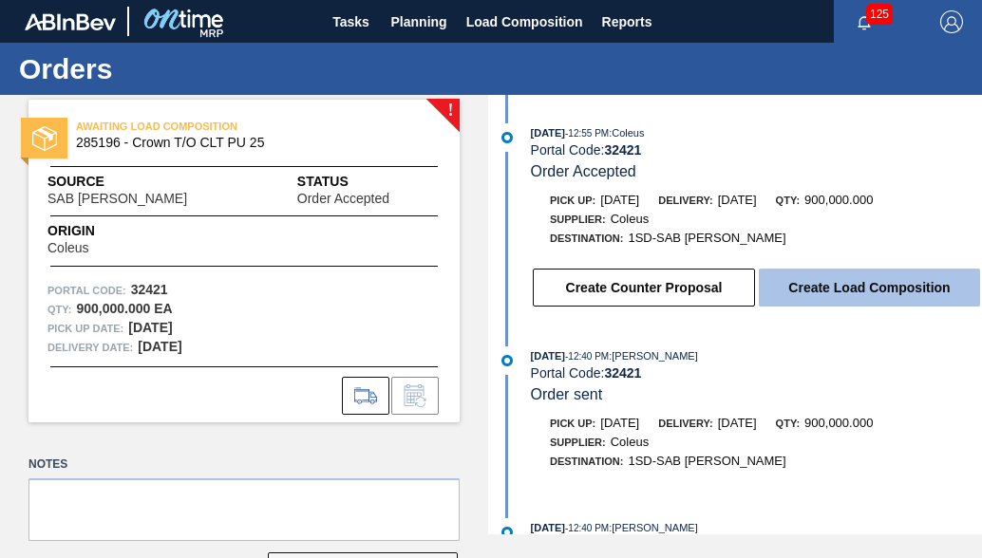
click at [869, 293] on button "Create Load Composition" at bounding box center [869, 288] width 221 height 38
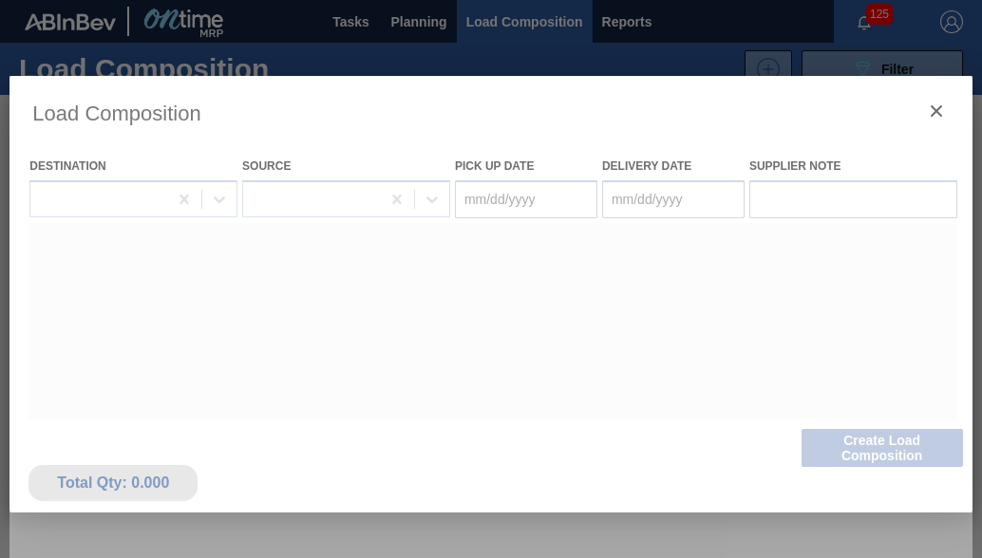
type Date "[DATE]"
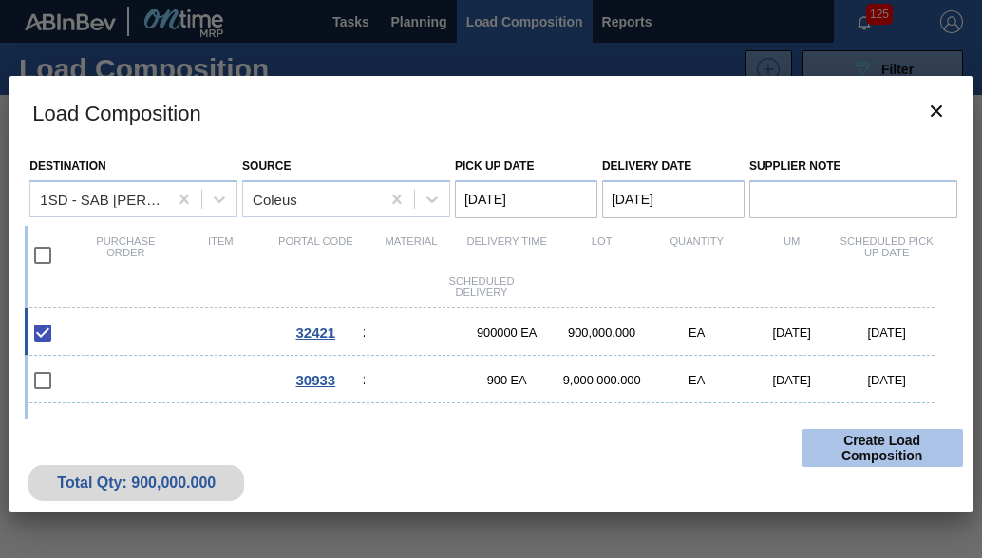
click at [885, 445] on button "Create Load Composition" at bounding box center [882, 448] width 161 height 38
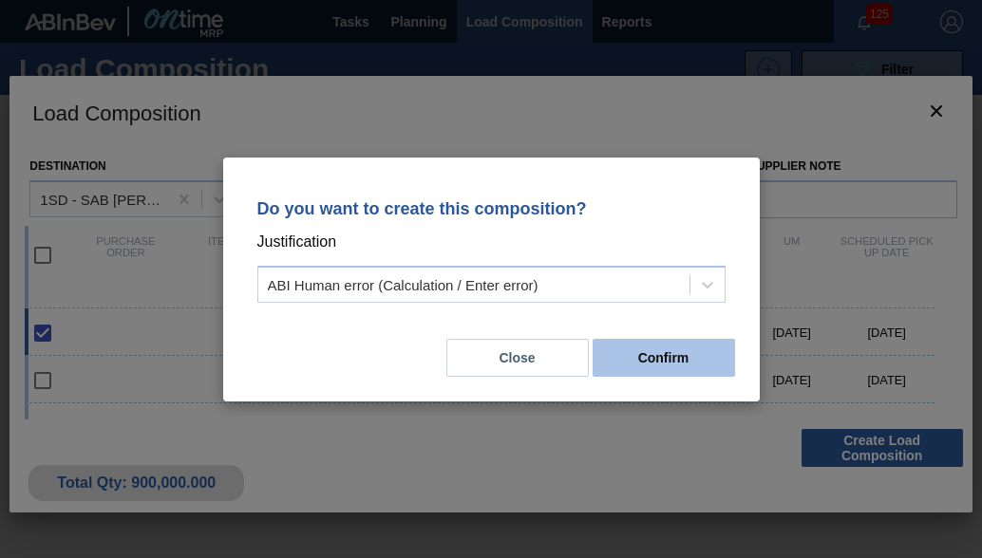
click at [702, 351] on button "Confirm" at bounding box center [664, 358] width 142 height 38
